Goal: Task Accomplishment & Management: Manage account settings

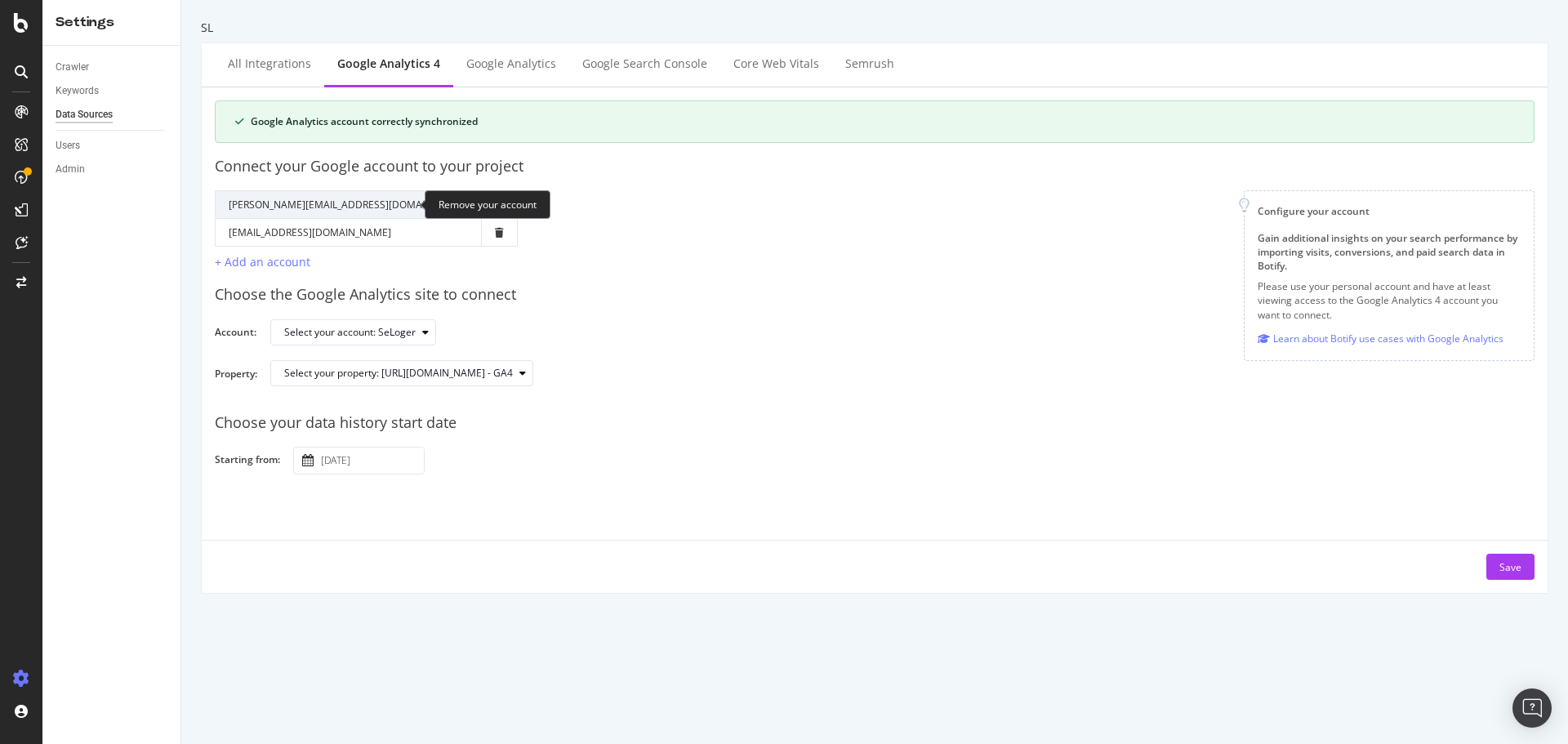
click at [495, 201] on icon "trash" at bounding box center [499, 205] width 9 height 9
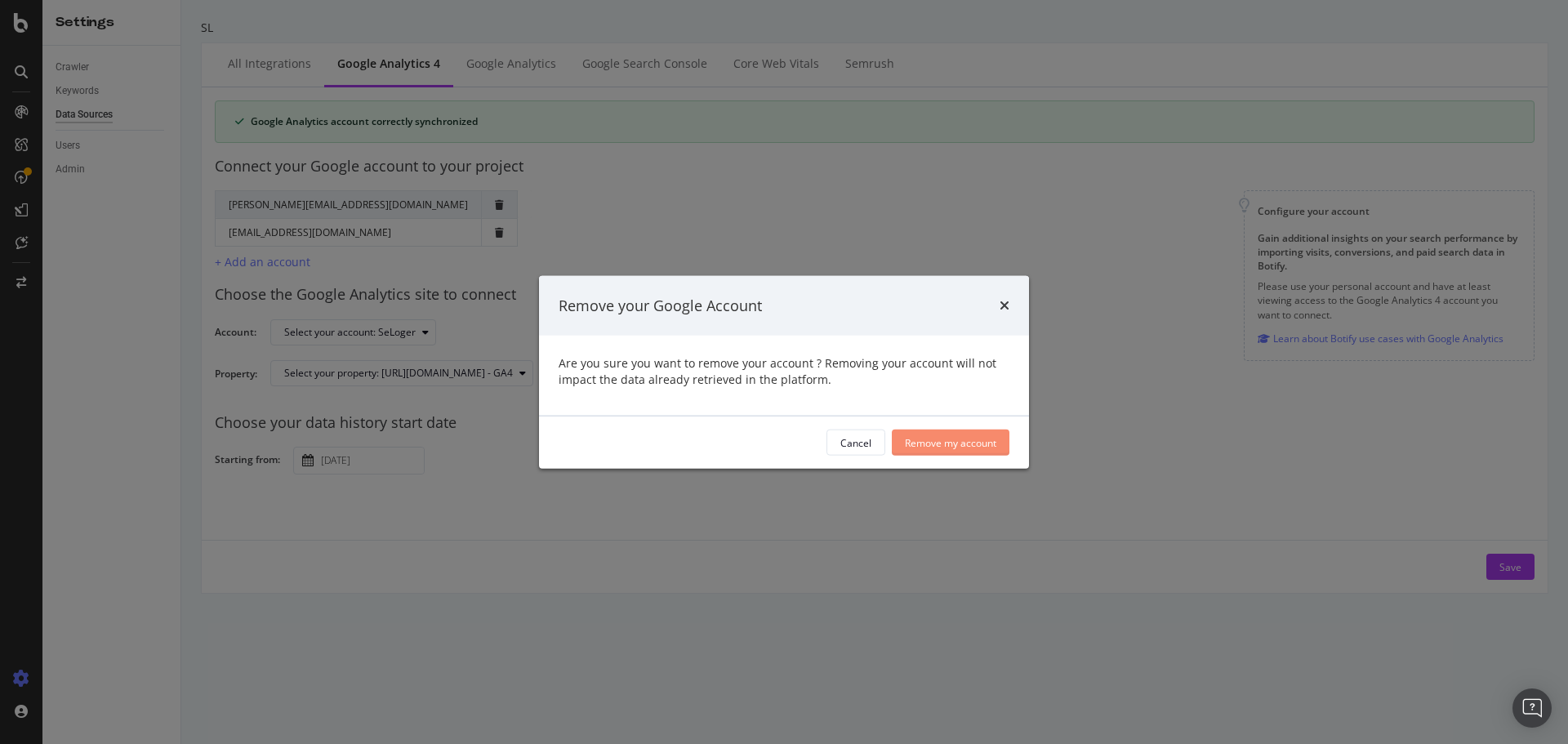
click at [970, 446] on div "Remove my account" at bounding box center [951, 442] width 92 height 14
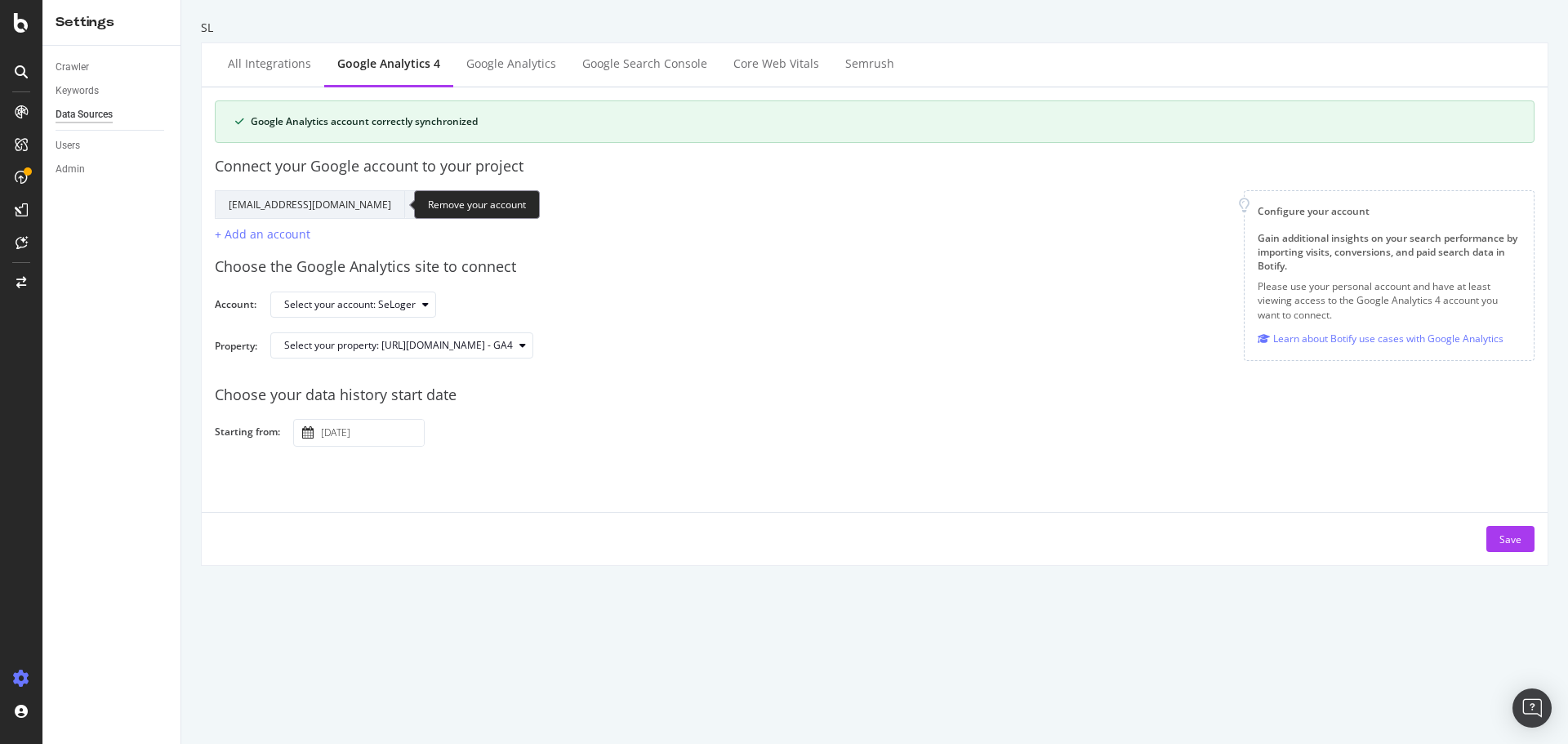
click at [418, 200] on icon "trash" at bounding box center [423, 205] width 9 height 9
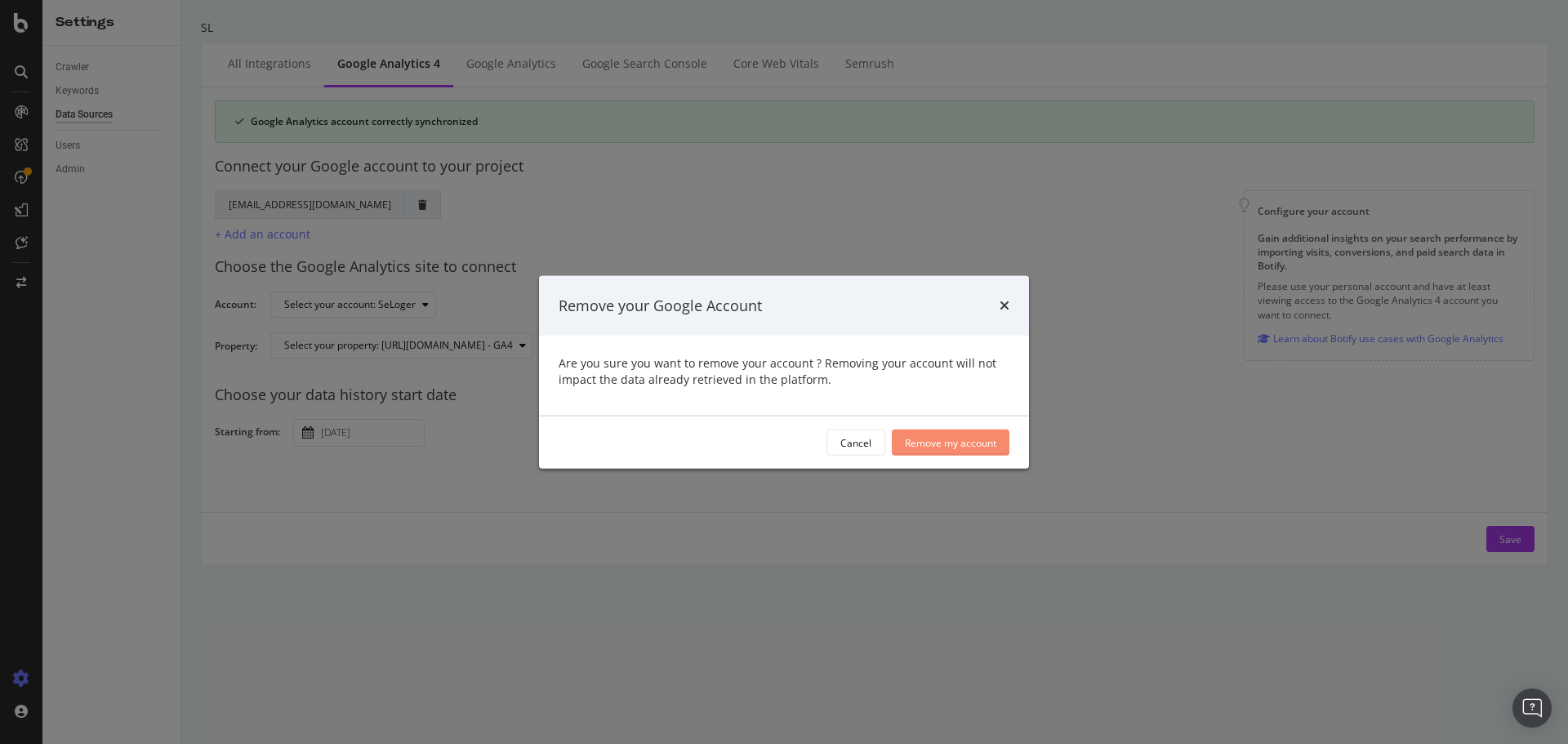
click at [921, 444] on div "Remove my account" at bounding box center [951, 442] width 92 height 14
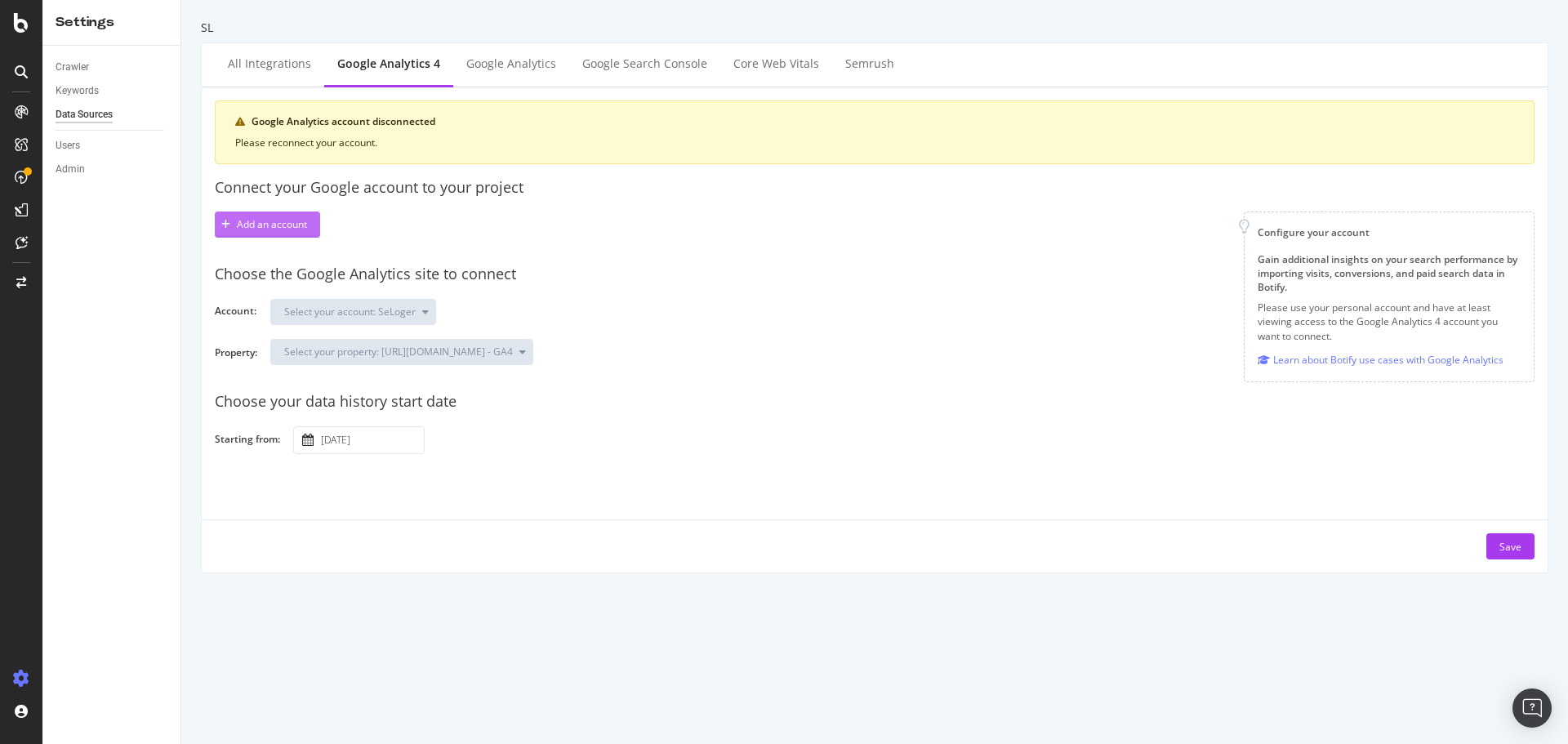
click at [295, 228] on div "Add an account" at bounding box center [271, 223] width 70 height 14
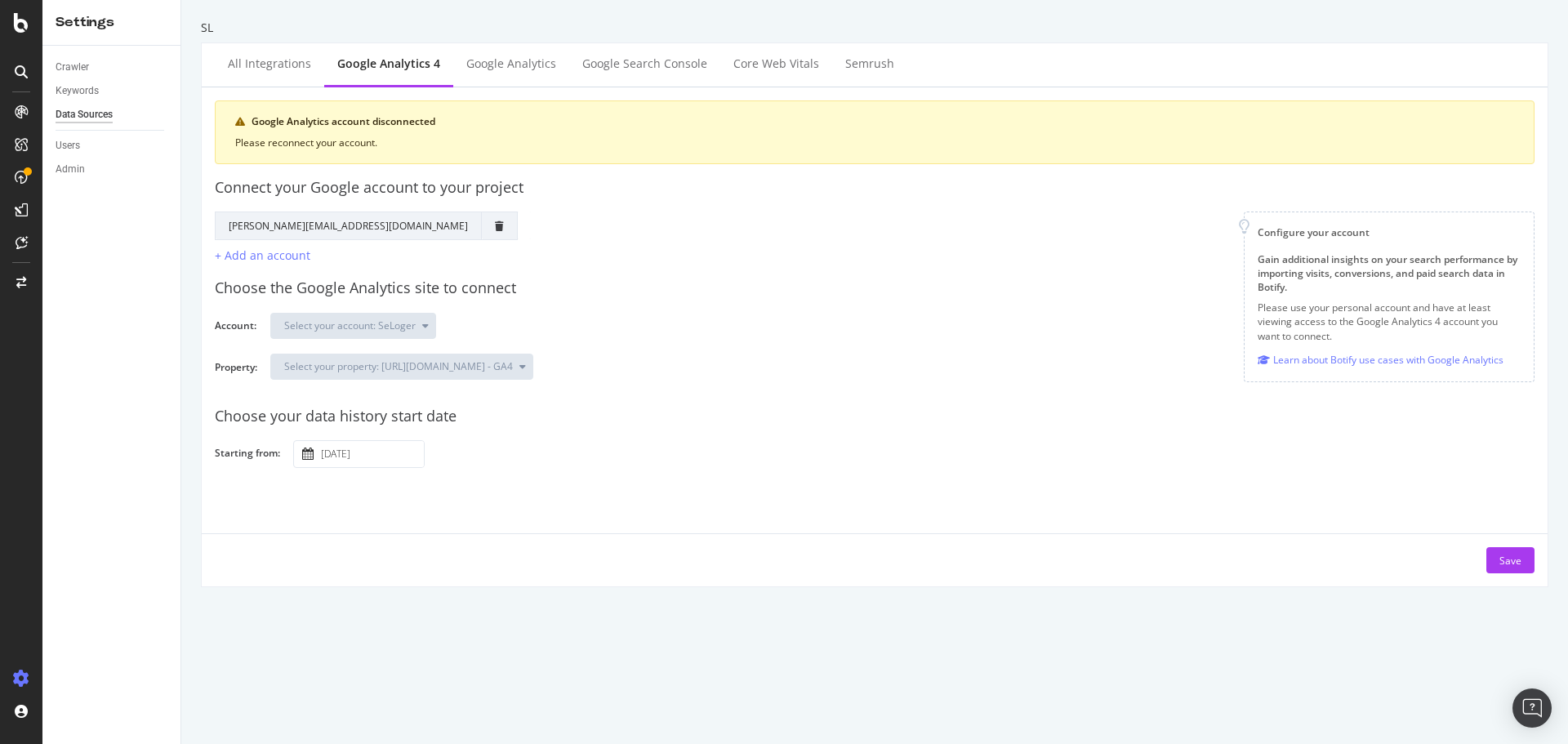
click at [352, 527] on div "Google Analytics account disconnected Please reconnect your account. Connect yo…" at bounding box center [875, 336] width 1320 height 473
click at [328, 454] on input "[DATE]" at bounding box center [371, 454] width 107 height 26
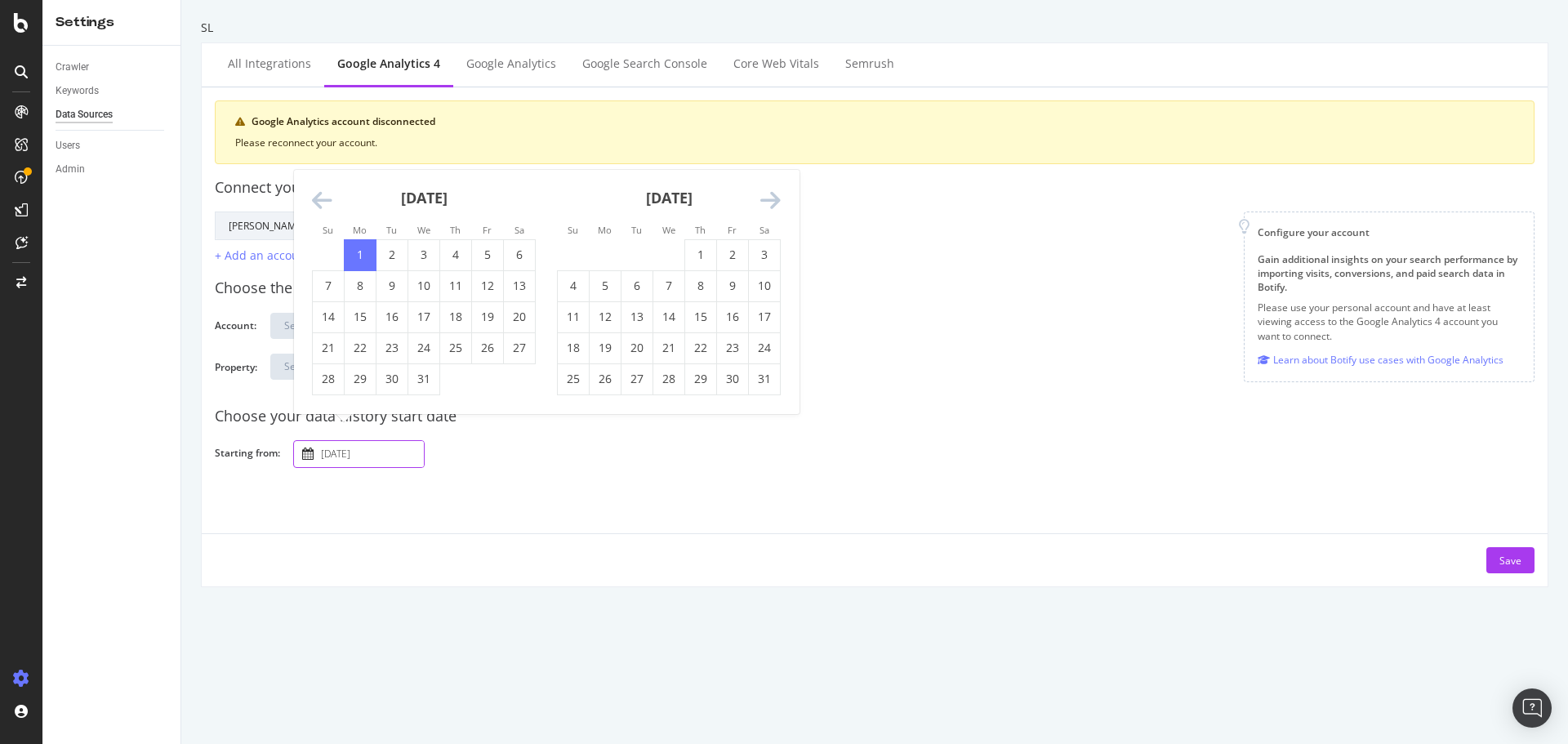
click at [390, 565] on div "Save" at bounding box center [875, 553] width 1346 height 40
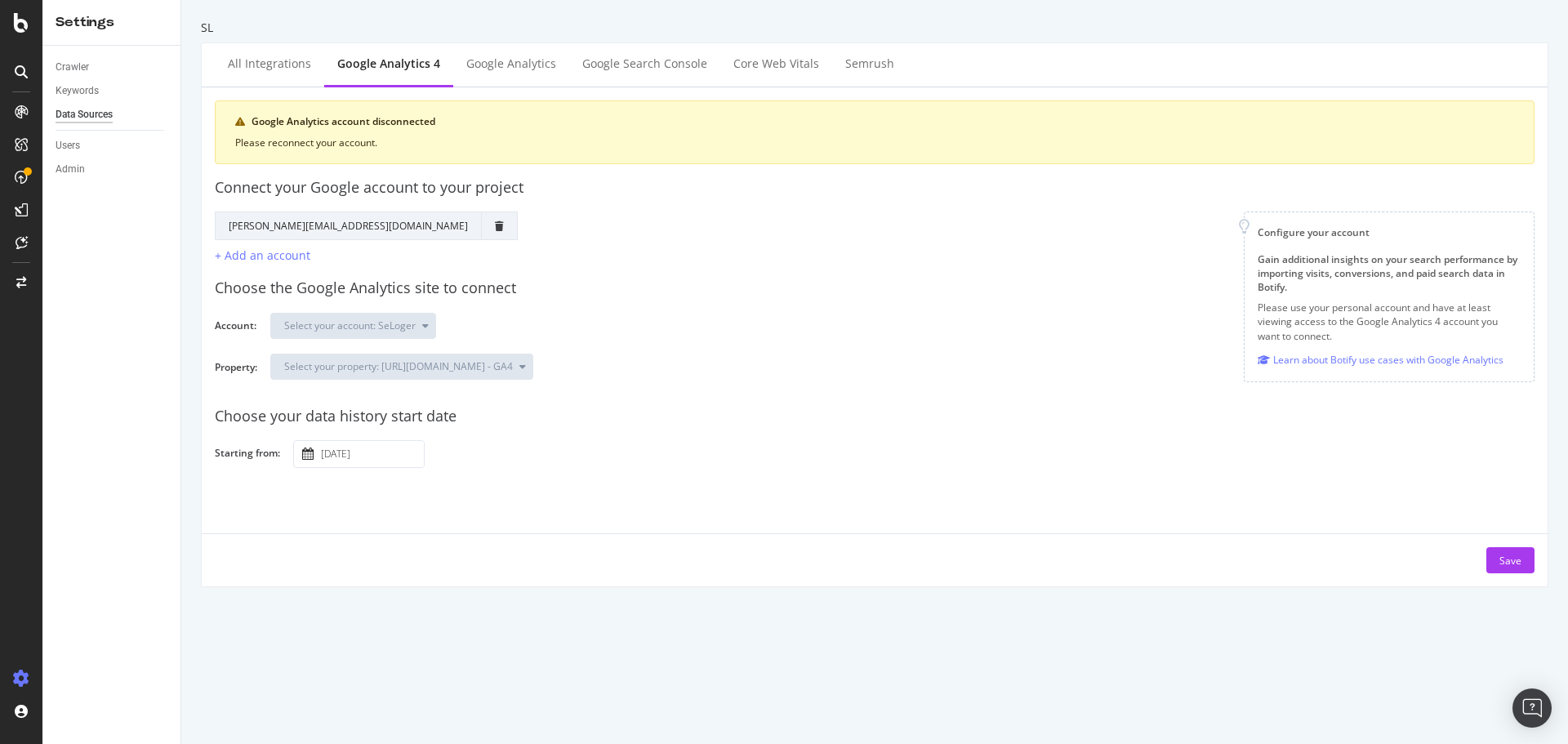
click at [482, 225] on td at bounding box center [499, 225] width 36 height 28
click at [495, 225] on icon "trash" at bounding box center [499, 226] width 9 height 9
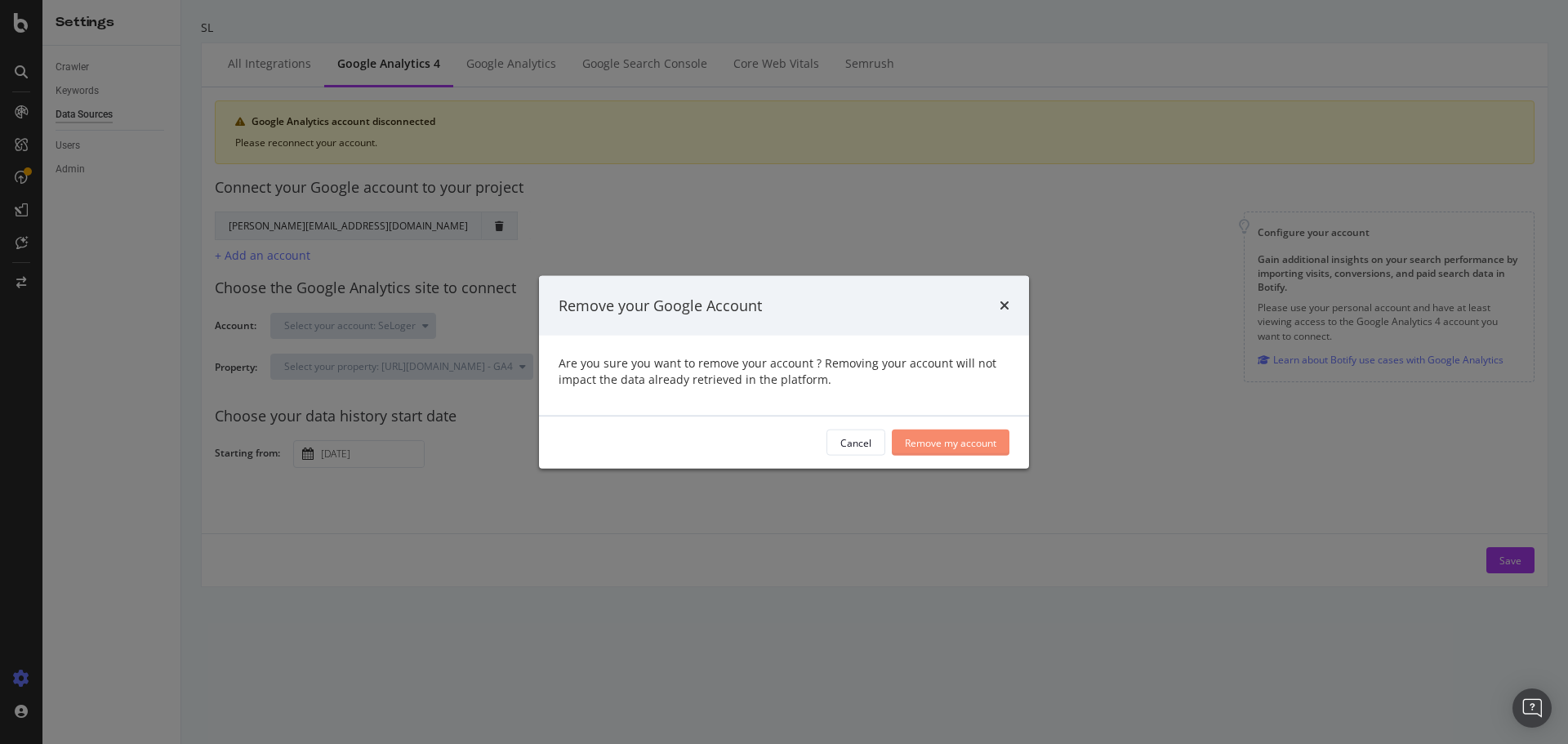
click at [960, 434] on div "Remove my account" at bounding box center [951, 442] width 92 height 24
